Goal: Entertainment & Leisure: Consume media (video, audio)

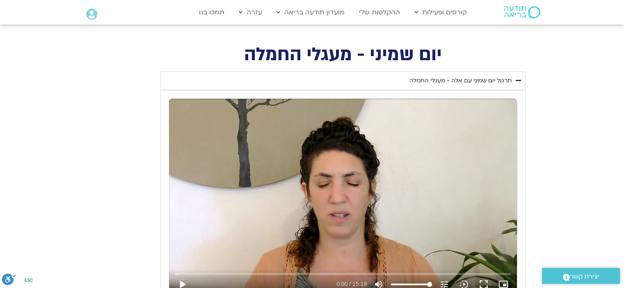
scroll to position [410, 0]
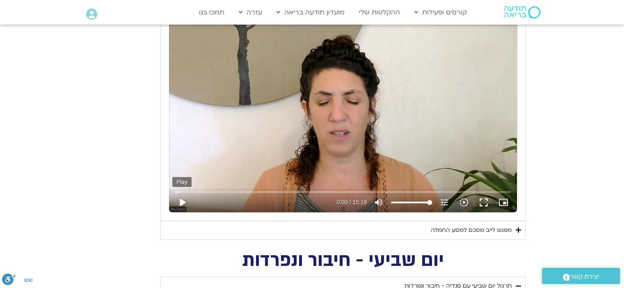
click at [183, 200] on button "play_arrow" at bounding box center [182, 203] width 20 height 20
click at [486, 203] on button "fullscreen" at bounding box center [484, 203] width 20 height 20
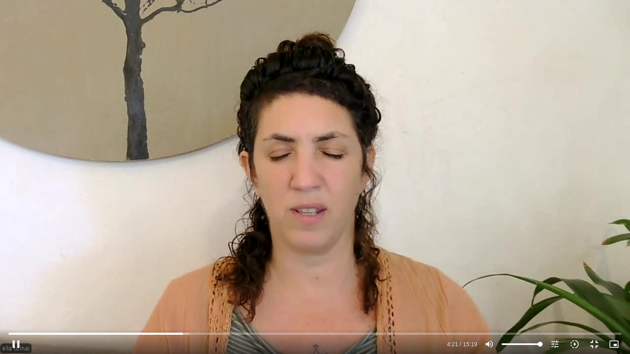
click at [282, 221] on div "Skip Ad 0:47 pause 4:21 / 15:19 volume_up Mute tune Resolution Auto 720p slow_m…" at bounding box center [315, 177] width 630 height 354
click at [171, 288] on input "Seek" at bounding box center [315, 333] width 612 height 5
click at [282, 266] on div "Skip Ad 4:04 play_arrow 4:01 / 15:19 volume_up Mute tune Resolution Auto 720p s…" at bounding box center [315, 177] width 630 height 354
drag, startPoint x: 282, startPoint y: 266, endPoint x: 285, endPoint y: 272, distance: 6.6
click at [285, 272] on div "Skip Ad 4:04 pause 4:14 / 15:19 volume_up Mute tune Resolution Auto 720p slow_m…" at bounding box center [315, 177] width 630 height 354
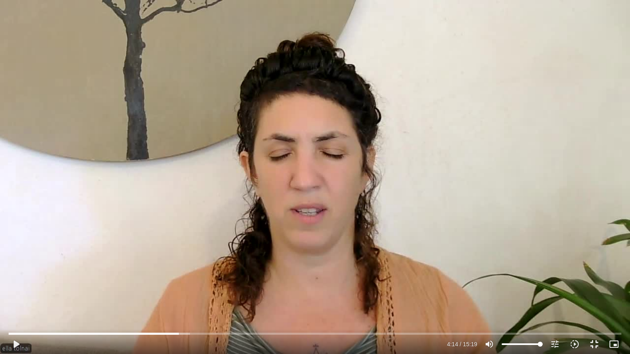
click at [301, 271] on div "Skip Ad 4:04 play_arrow 4:14 / 15:19 volume_up Mute tune Resolution Auto 720p s…" at bounding box center [315, 177] width 630 height 354
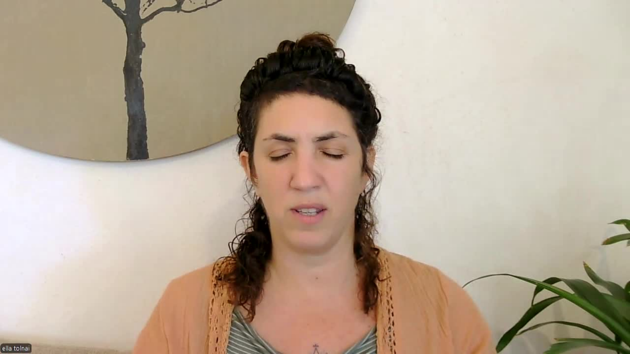
click at [301, 271] on div "Skip Ad 4:04 pause 4:14 / 15:19 volume_up Mute tune Resolution Auto 720p slow_m…" at bounding box center [315, 177] width 630 height 354
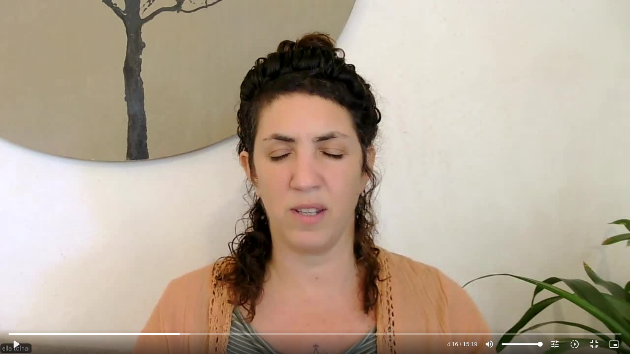
click at [301, 271] on div "Skip Ad 4:04 play_arrow 4:16 / 15:19 volume_up Mute tune Resolution Auto 720p s…" at bounding box center [315, 177] width 630 height 354
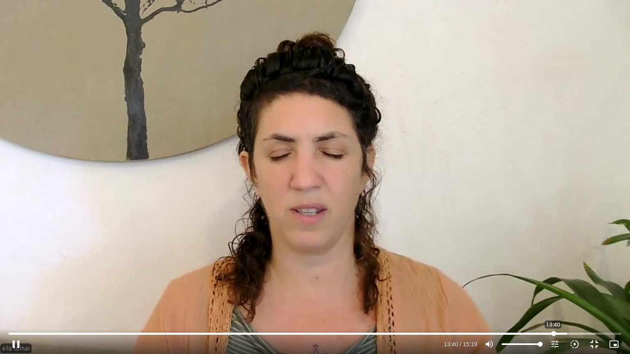
click at [553, 288] on input "Seek" at bounding box center [315, 333] width 612 height 5
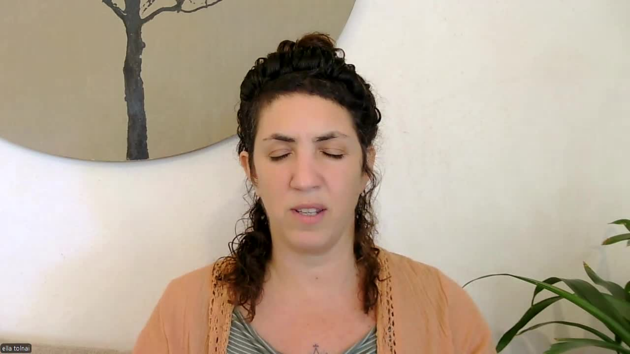
click at [594, 288] on button "fullscreen_exit" at bounding box center [594, 345] width 20 height 20
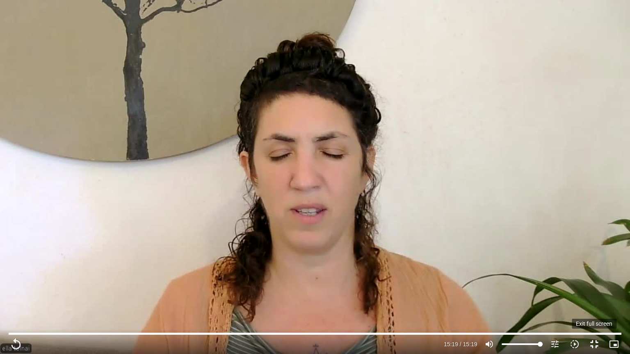
click at [593, 288] on button "fullscreen_exit" at bounding box center [594, 345] width 20 height 20
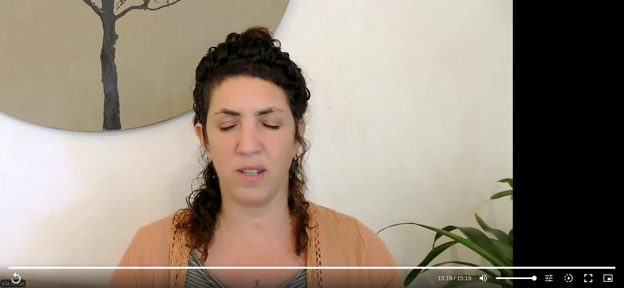
scroll to position [1025, 0]
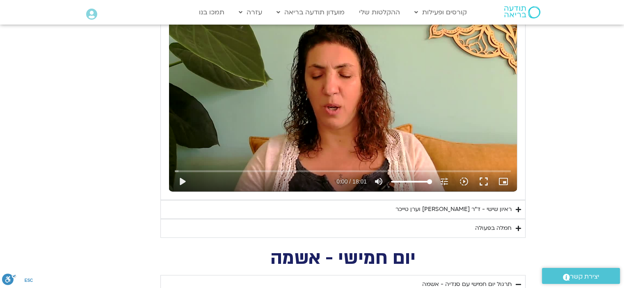
type input "919"
